Goal: Information Seeking & Learning: Learn about a topic

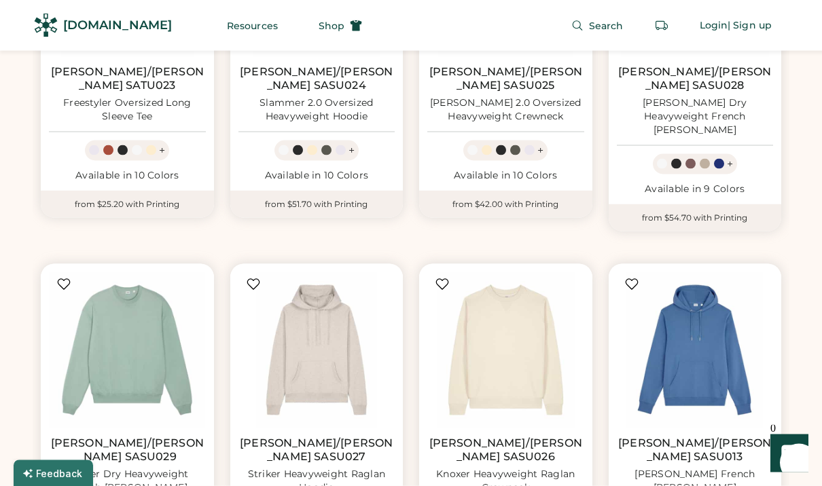
scroll to position [2320, 0]
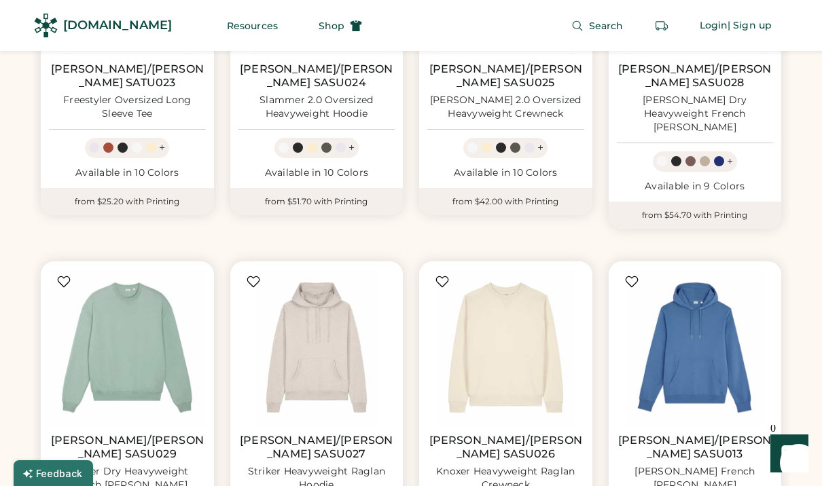
click at [110, 270] on img at bounding box center [127, 348] width 157 height 157
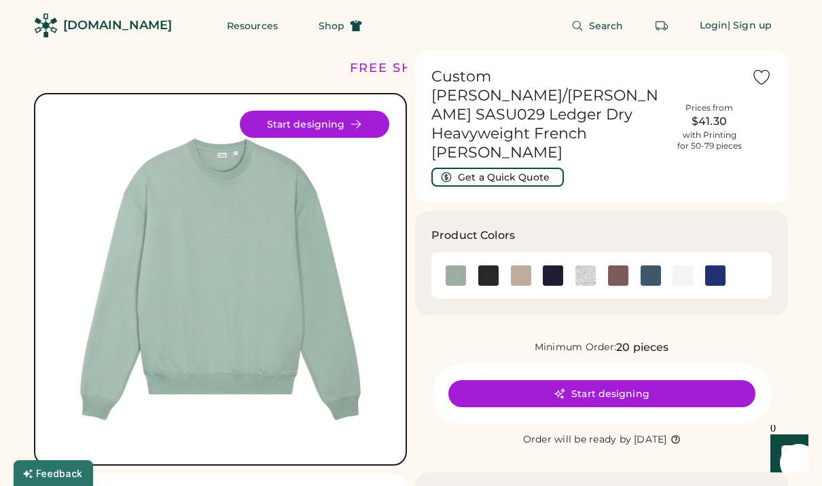
scroll to position [25, 0]
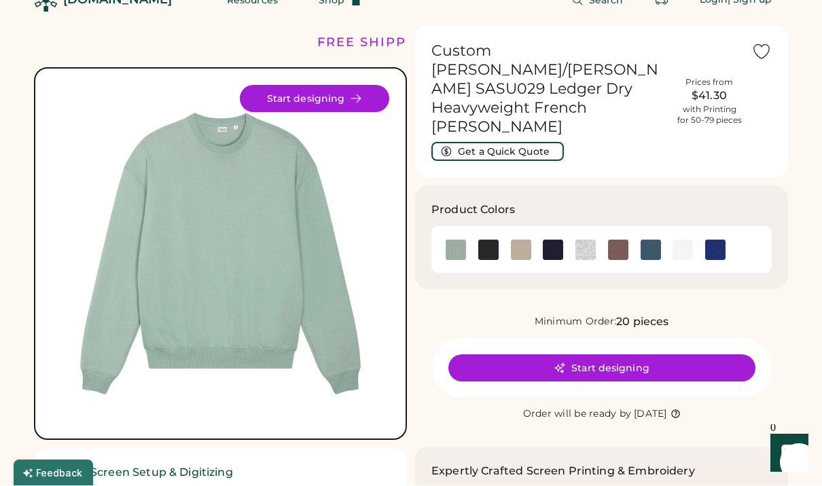
click at [587, 240] on img at bounding box center [585, 250] width 20 height 20
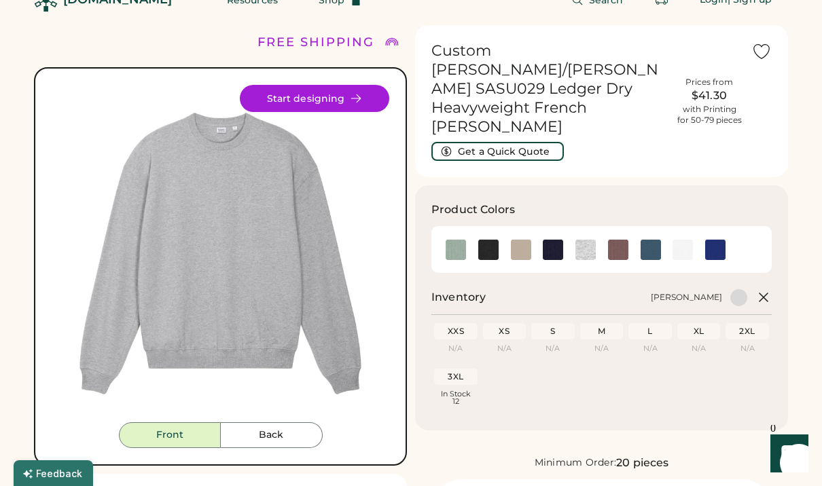
click at [591, 240] on img at bounding box center [585, 250] width 20 height 20
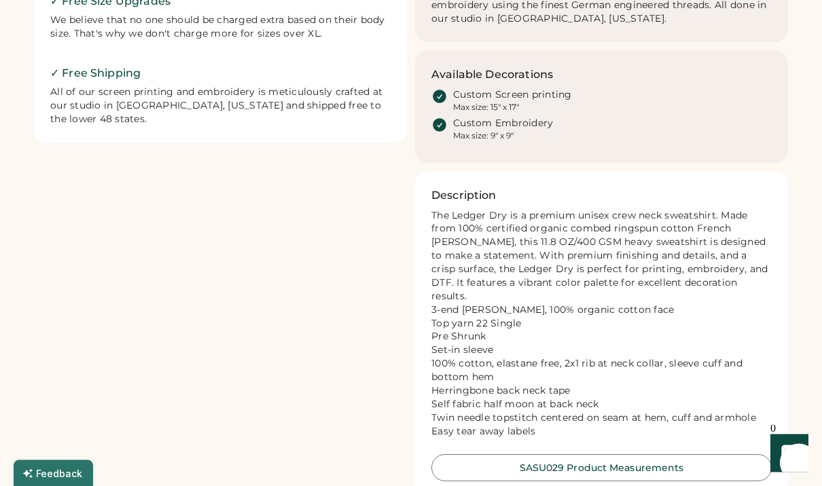
scroll to position [693, 0]
click at [643, 454] on button "SASU029 Product Measurements" at bounding box center [601, 467] width 340 height 27
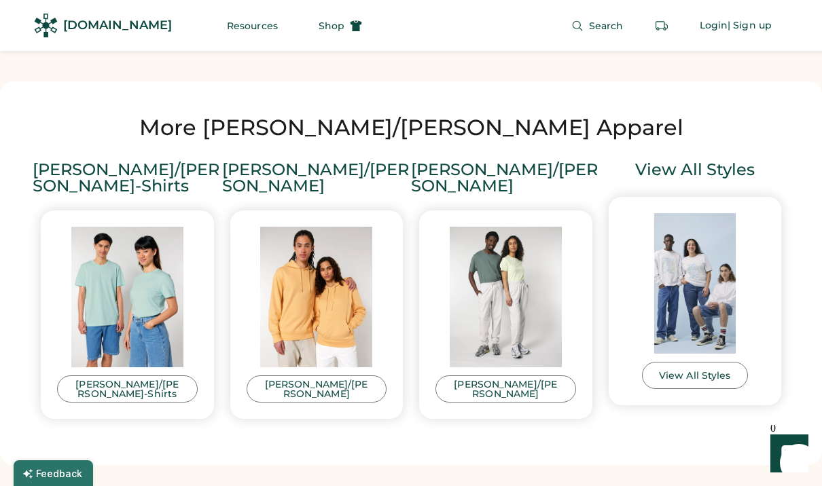
click at [323, 238] on img at bounding box center [316, 297] width 141 height 141
click at [288, 380] on div "[PERSON_NAME]/[PERSON_NAME]" at bounding box center [316, 389] width 107 height 19
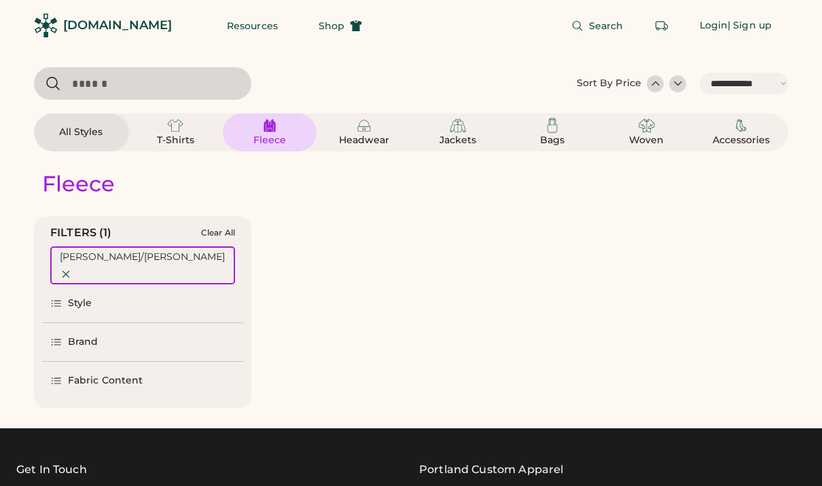
select select "*****"
select select "*"
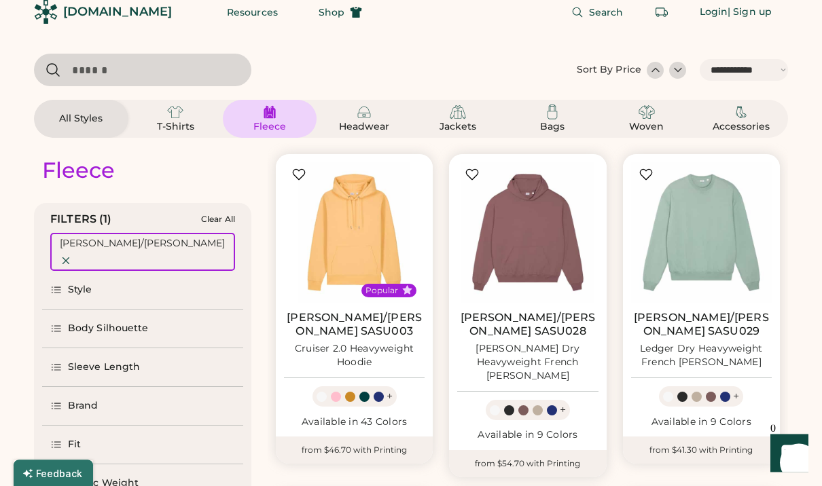
scroll to position [15, 0]
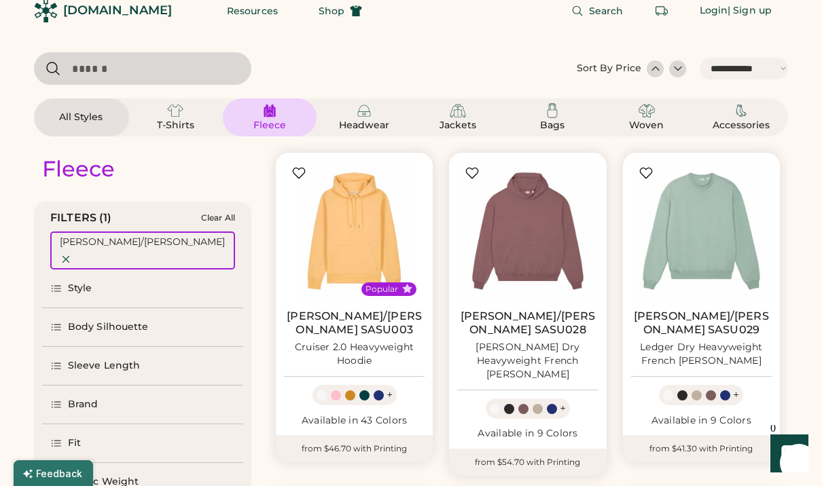
click at [545, 257] on img at bounding box center [527, 231] width 141 height 141
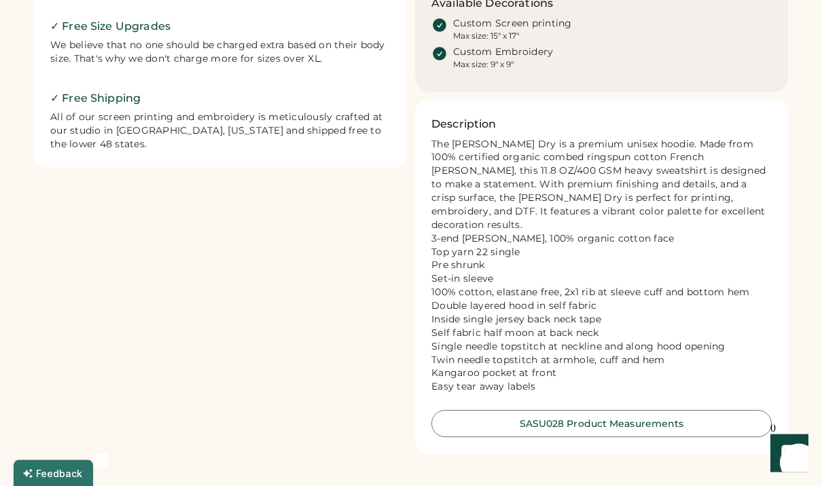
scroll to position [644, 0]
click at [1, 114] on div "FREE SHIPPING LOWER 48 STATES ALL ORDERS FREE SHIPPING LOWER 48 STATES ALL ORDE…" at bounding box center [411, 257] width 822 height 1803
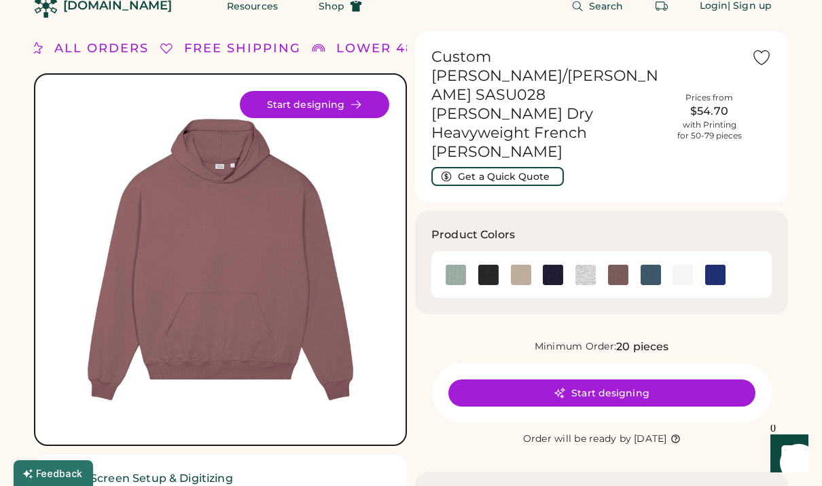
scroll to position [0, 0]
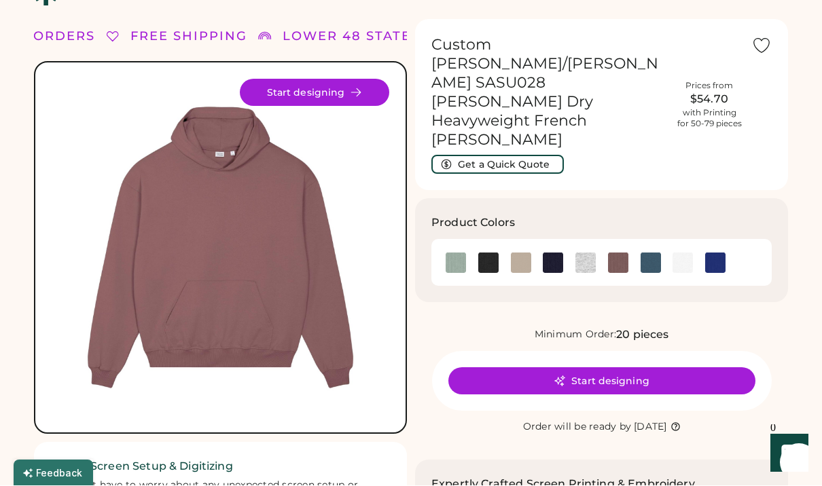
click at [593, 253] on img at bounding box center [585, 263] width 20 height 20
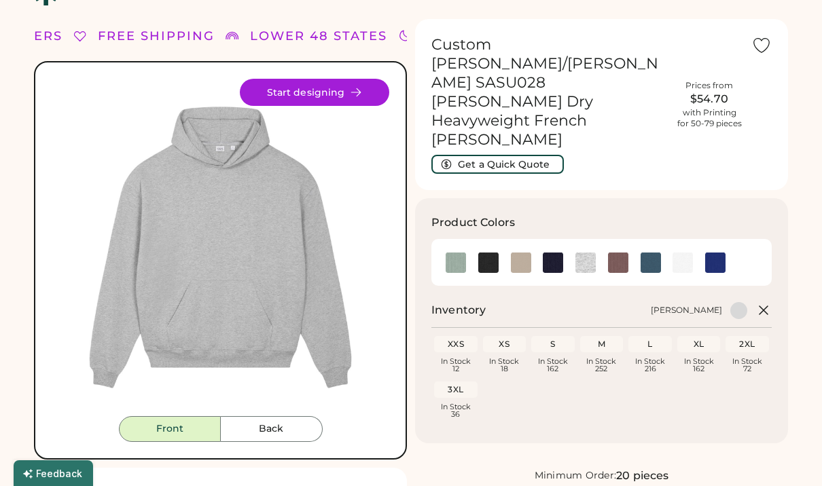
click at [592, 253] on img at bounding box center [585, 263] width 20 height 20
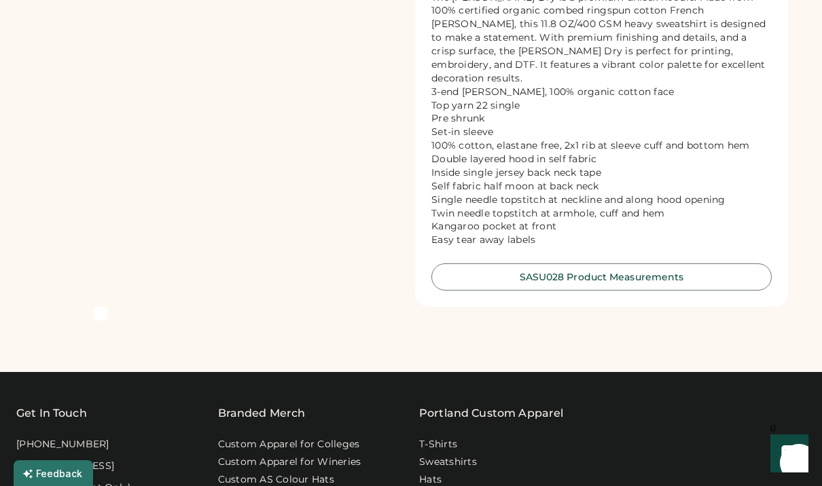
scroll to position [932, 0]
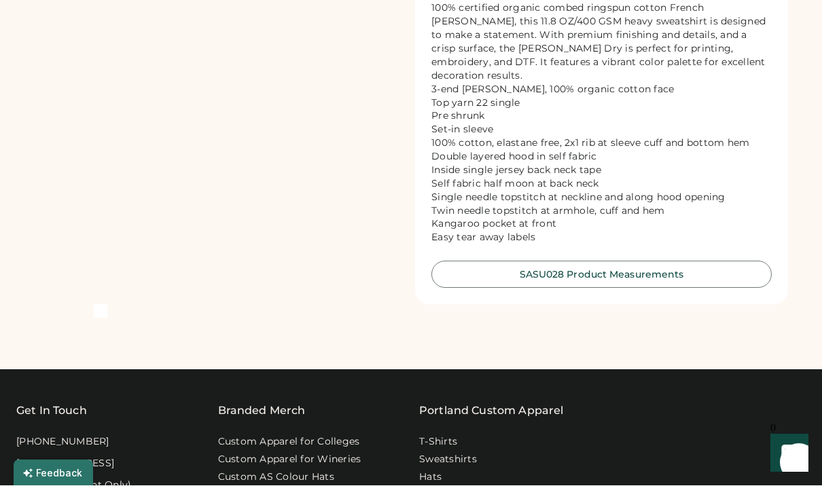
click at [649, 261] on button "SASU028 Product Measurements" at bounding box center [601, 274] width 340 height 27
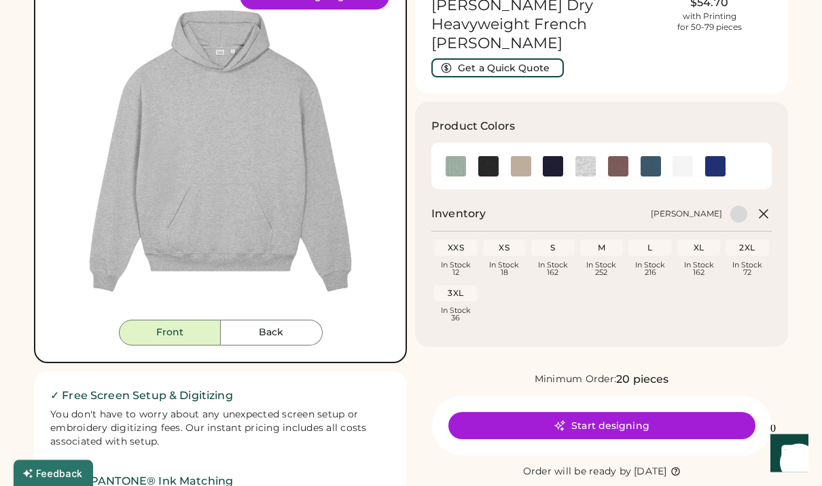
scroll to position [89, 0]
